Goal: Navigation & Orientation: Find specific page/section

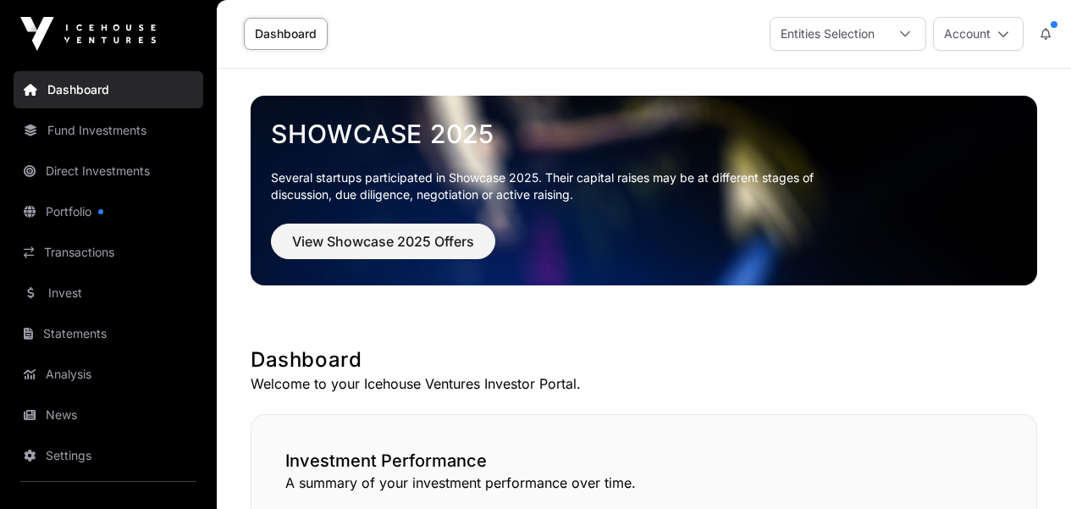
scroll to position [1156, 0]
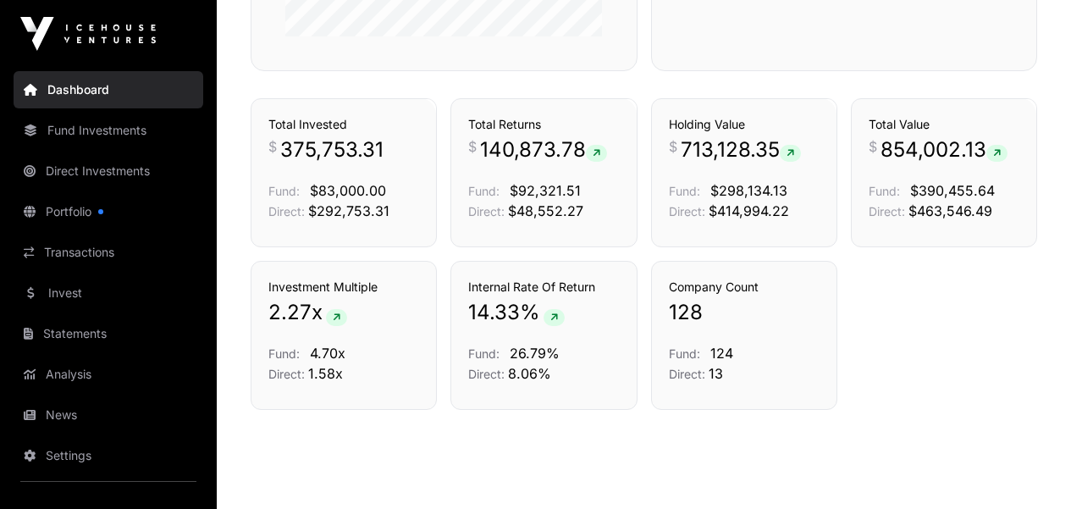
click at [104, 128] on link "Fund Investments" at bounding box center [109, 130] width 190 height 37
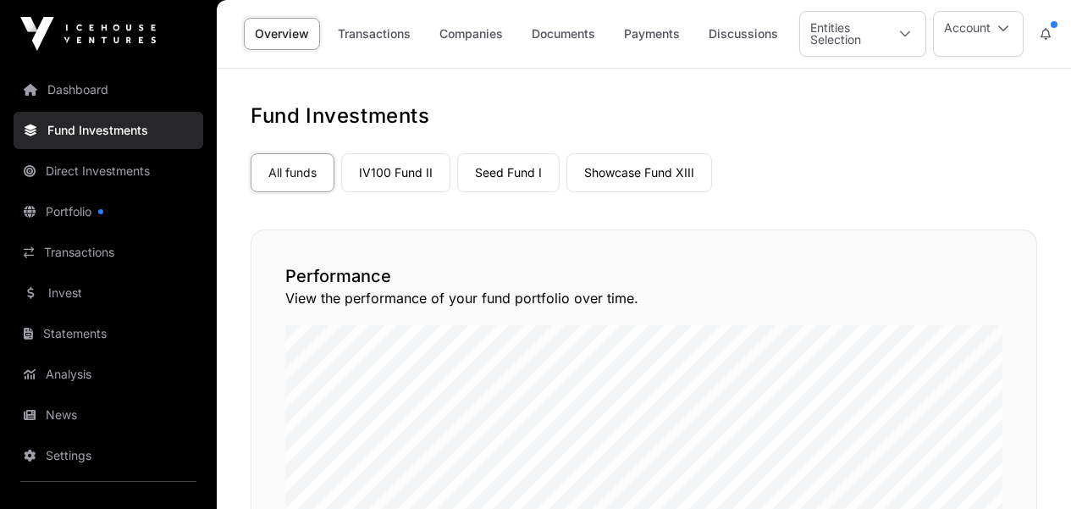
click at [479, 30] on link "Companies" at bounding box center [470, 34] width 85 height 32
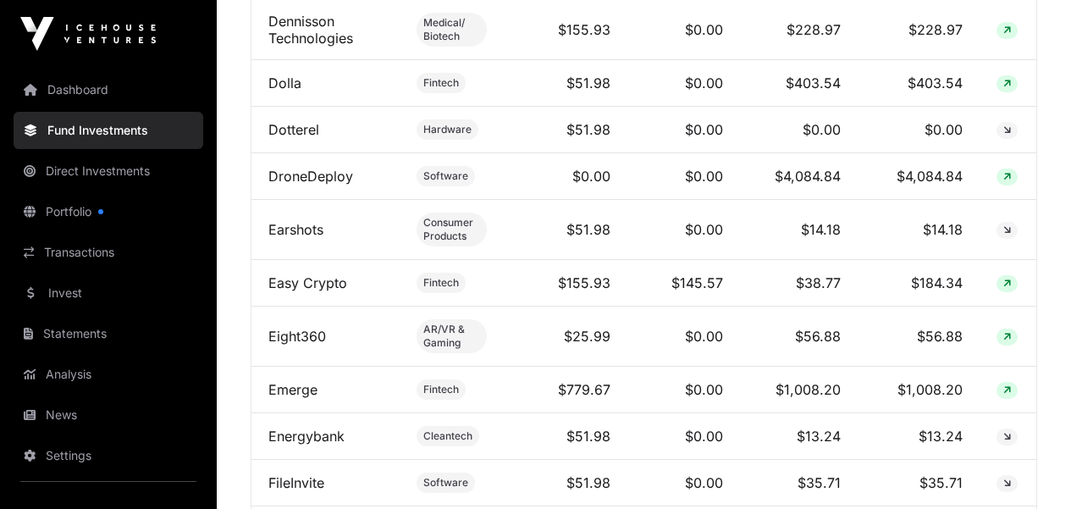
scroll to position [2397, 0]
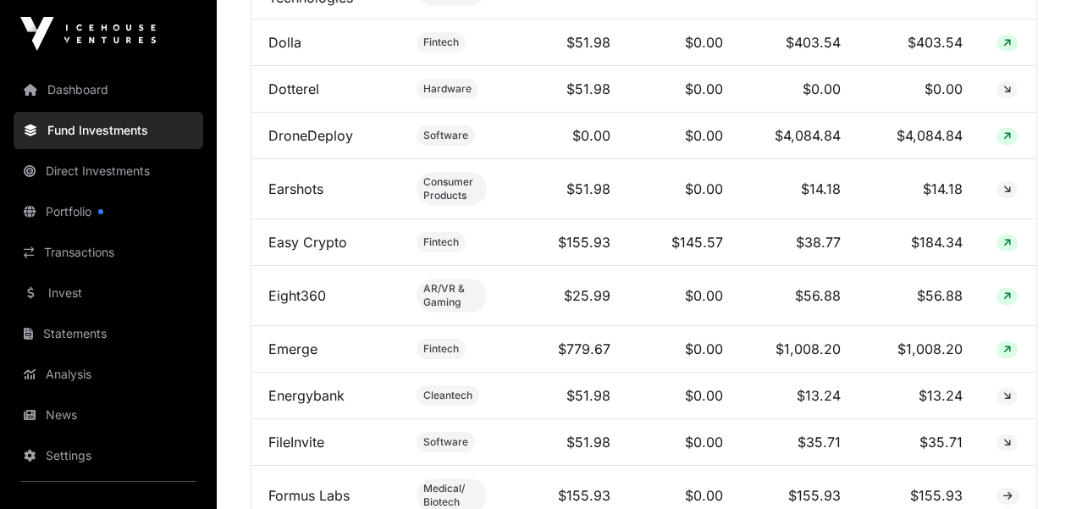
click at [98, 164] on link "Direct Investments" at bounding box center [109, 170] width 190 height 37
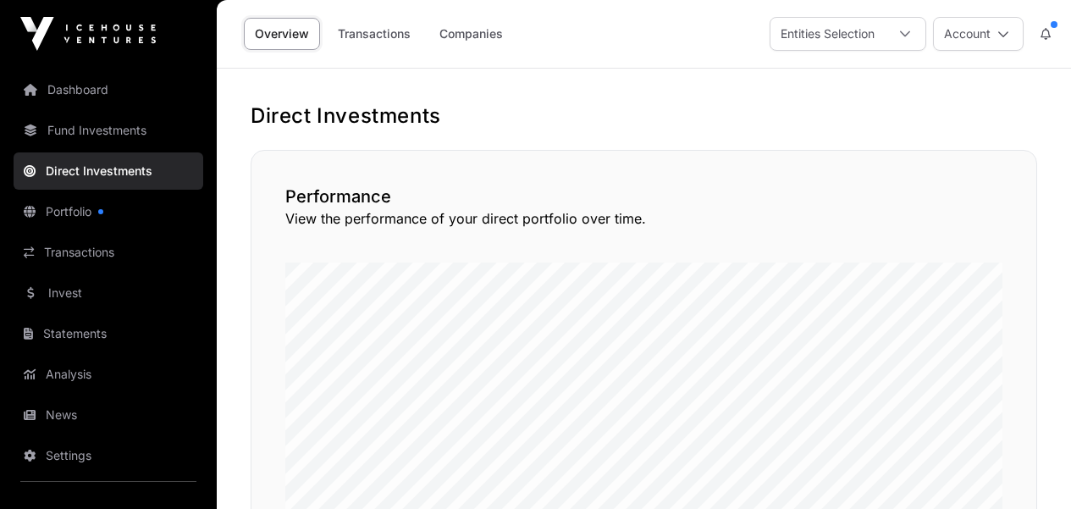
click at [467, 36] on link "Companies" at bounding box center [470, 34] width 85 height 32
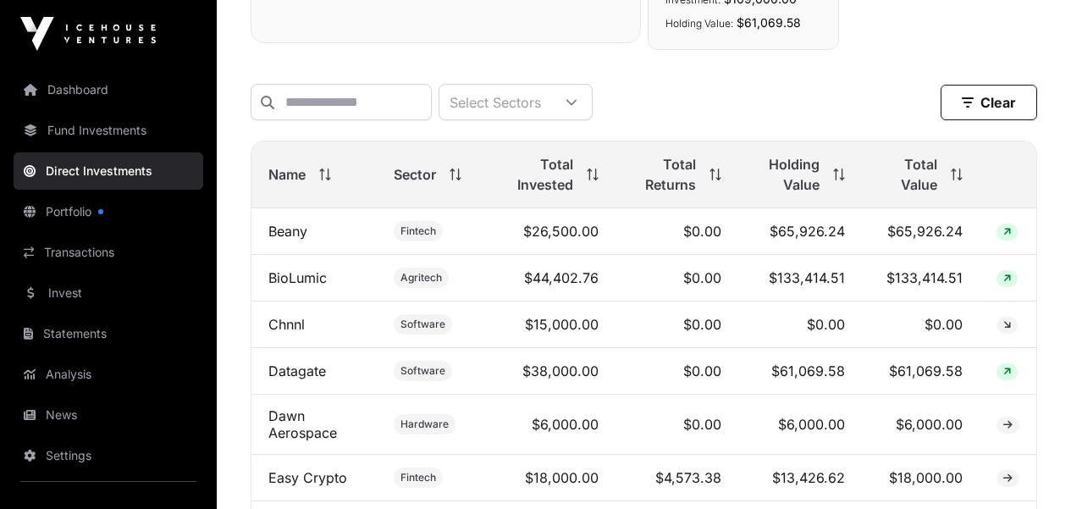
scroll to position [523, 0]
